Goal: Information Seeking & Learning: Learn about a topic

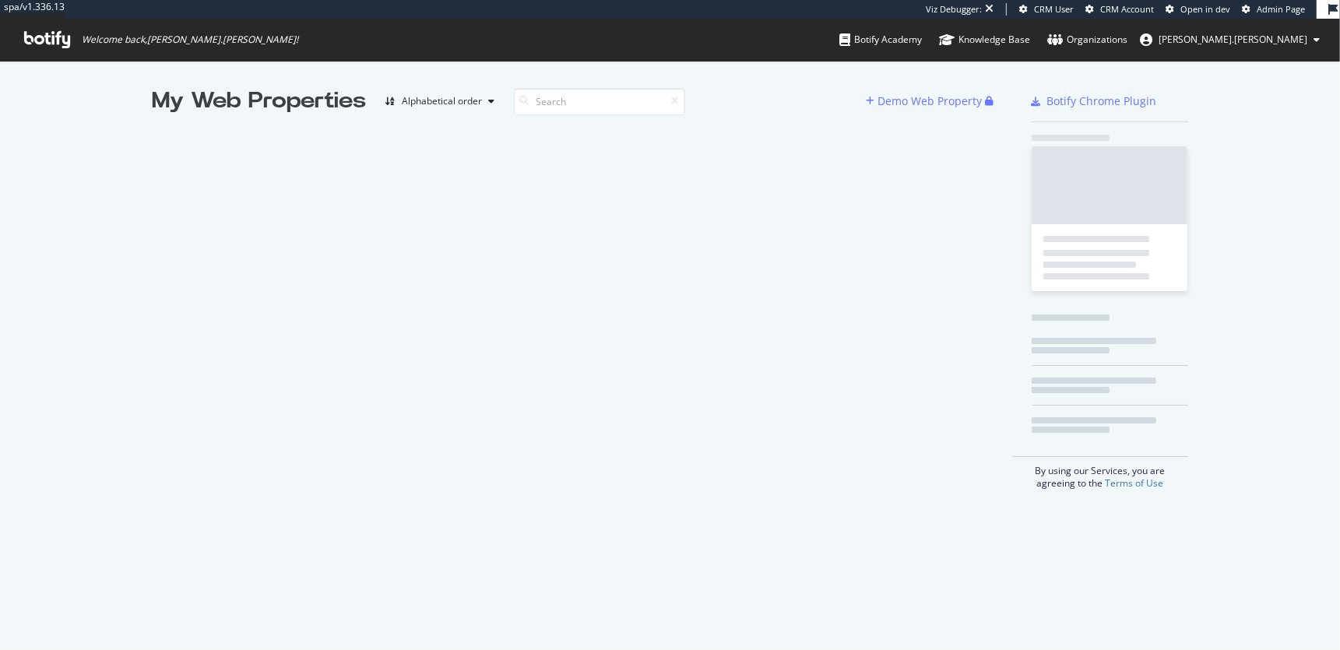
scroll to position [650, 1340]
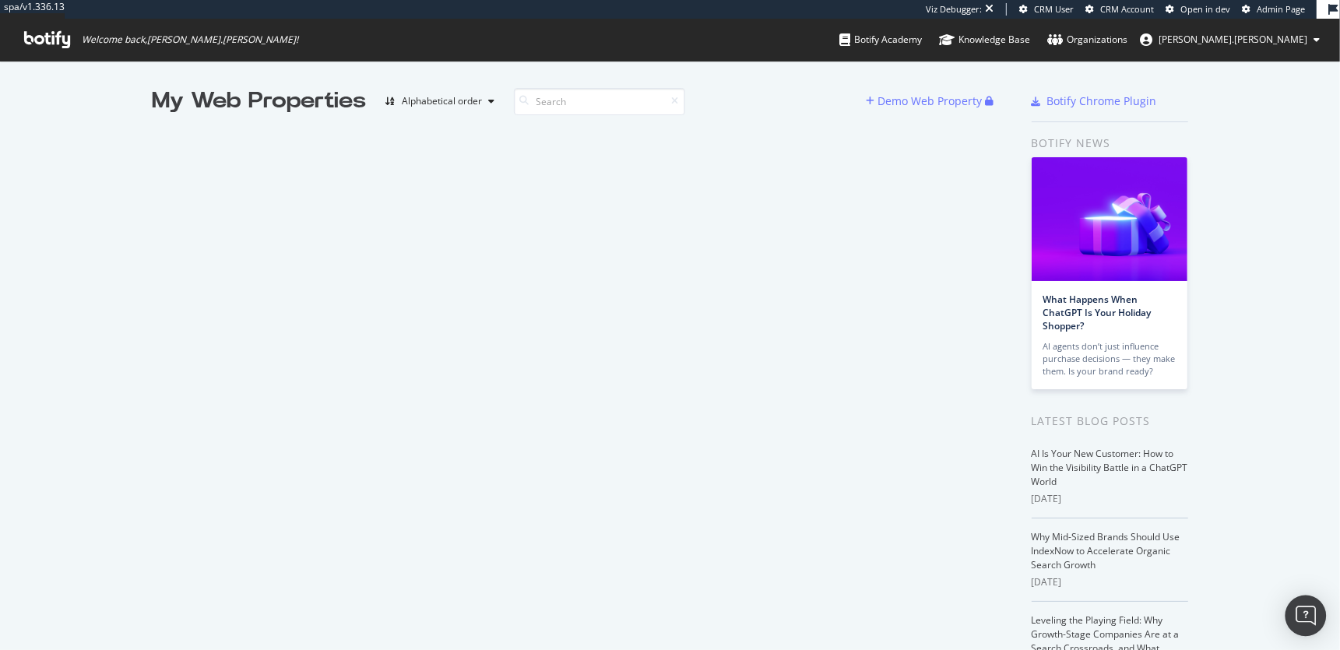
click at [1308, 615] on img "Open Intercom Messenger" at bounding box center [1306, 616] width 20 height 20
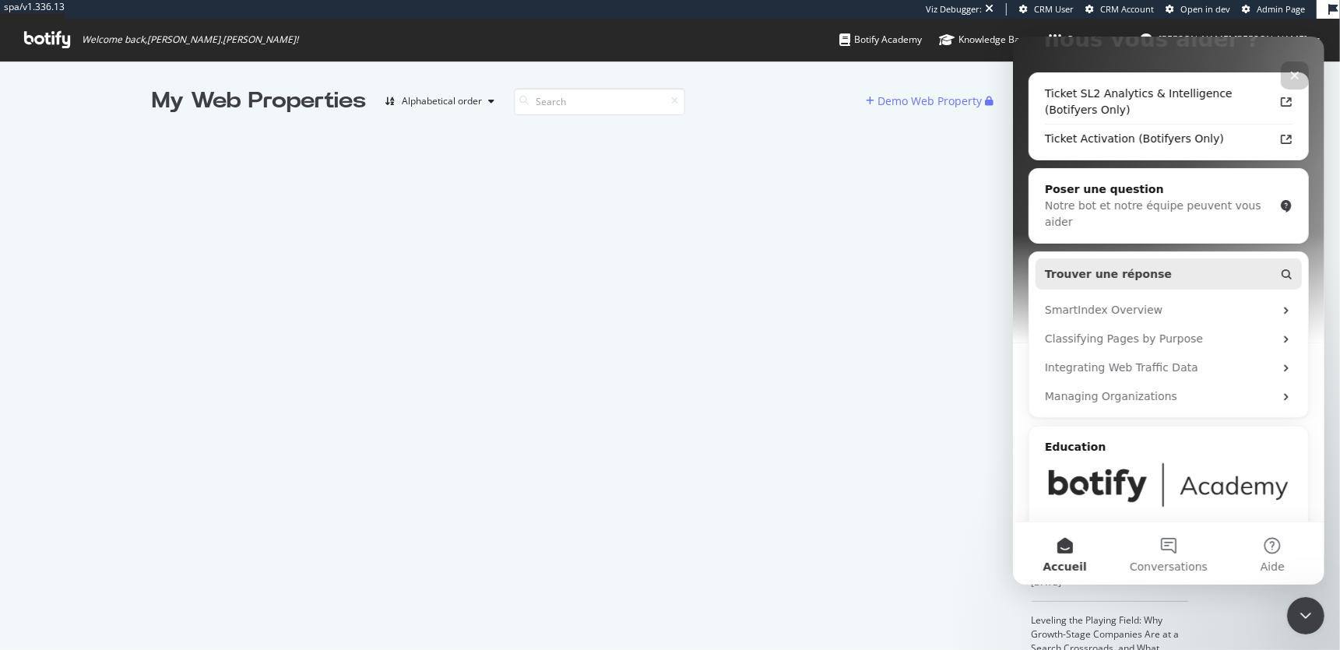
scroll to position [206, 0]
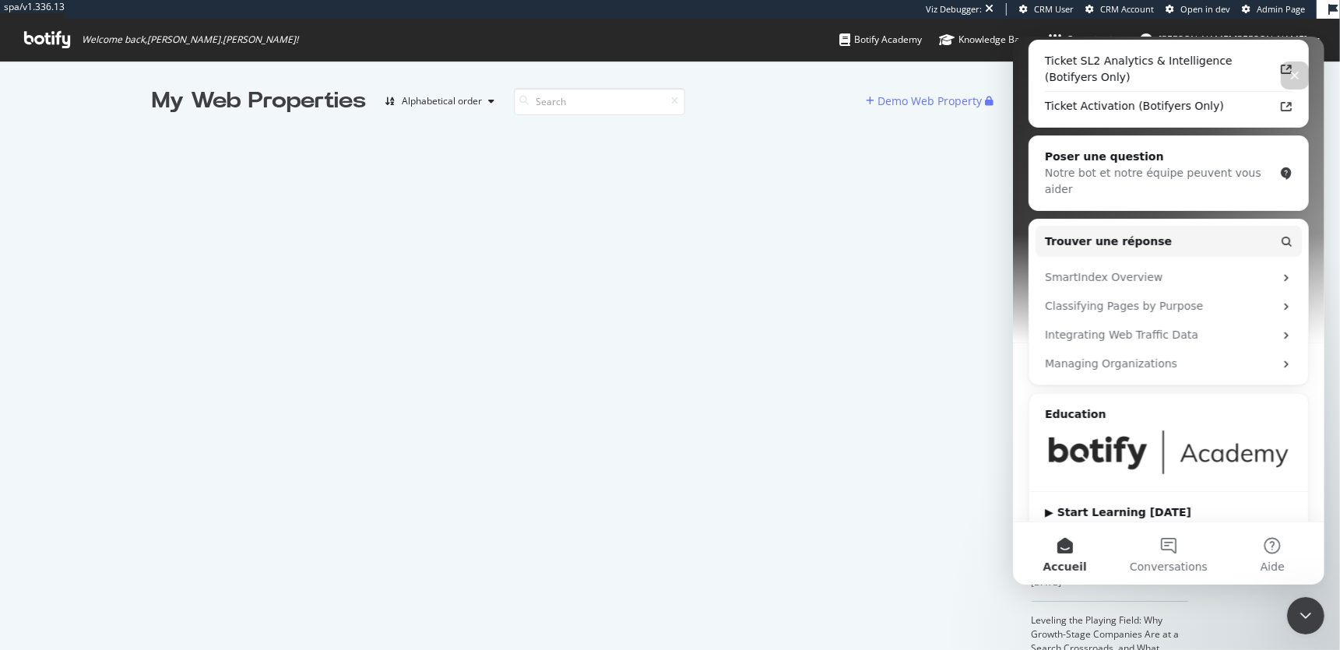
click at [1136, 429] on img "Intercom Messenger" at bounding box center [1168, 452] width 248 height 47
click at [1113, 505] on div "▶ Start Learning [DATE]" at bounding box center [1168, 513] width 248 height 16
